Goal: Information Seeking & Learning: Learn about a topic

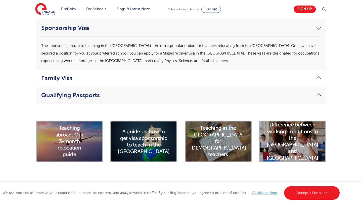
scroll to position [1249, 0]
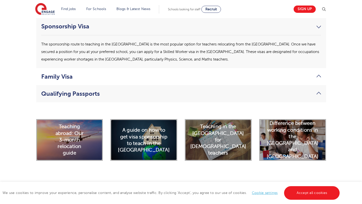
click at [316, 90] on link "Qualifying Passports" at bounding box center [181, 93] width 280 height 7
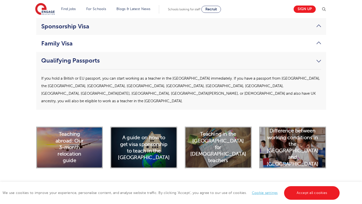
click at [318, 57] on link "Qualifying Passports" at bounding box center [181, 60] width 280 height 7
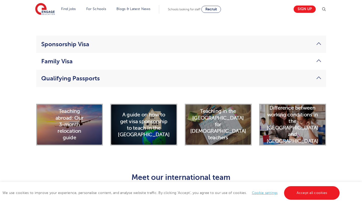
scroll to position [1231, 0]
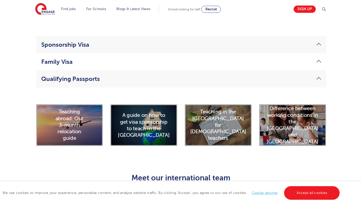
click at [318, 58] on link "Family Visa" at bounding box center [181, 61] width 280 height 7
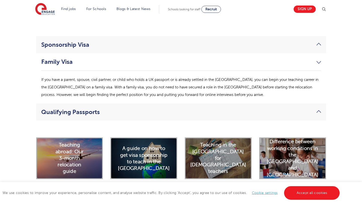
click at [318, 58] on link "Family Visa" at bounding box center [181, 61] width 280 height 7
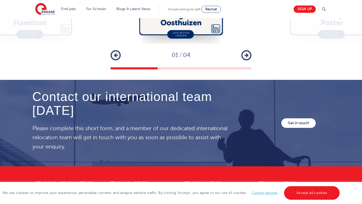
scroll to position [1468, 0]
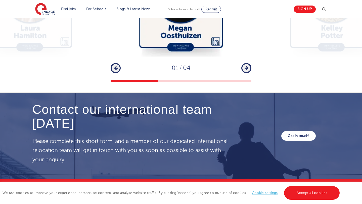
click at [248, 66] on icon "button" at bounding box center [247, 68] width 4 height 5
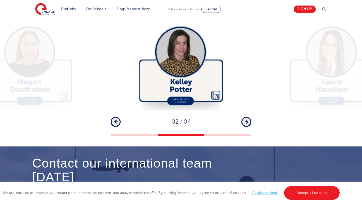
scroll to position [1411, 0]
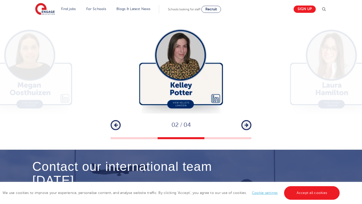
click at [249, 120] on button "Next" at bounding box center [246, 125] width 10 height 10
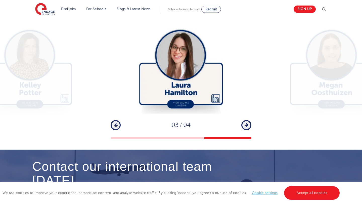
click at [249, 120] on button "Next" at bounding box center [246, 125] width 10 height 10
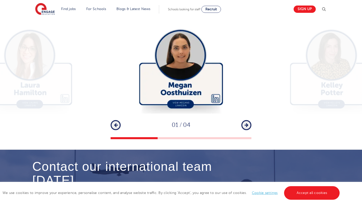
click at [249, 120] on button "Next" at bounding box center [246, 125] width 10 height 10
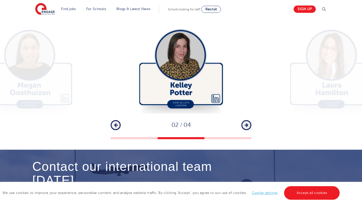
click at [249, 120] on button "Next" at bounding box center [246, 125] width 10 height 10
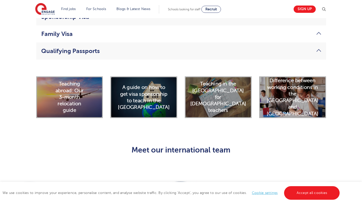
scroll to position [1258, 0]
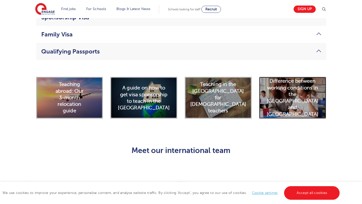
click at [297, 80] on h2 "Difference between working conditions in the USA and UK" at bounding box center [293, 98] width 52 height 40
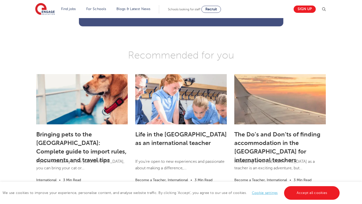
scroll to position [547, 0]
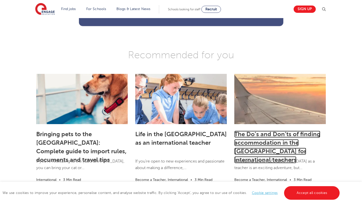
click at [281, 131] on link "The Do’s and Don’ts of finding accommodation in the [GEOGRAPHIC_DATA] for inter…" at bounding box center [277, 147] width 86 height 33
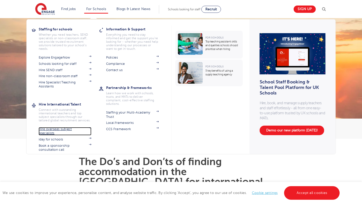
click at [69, 130] on link "Hire overseas subject specialists" at bounding box center [65, 131] width 53 height 8
